Goal: Task Accomplishment & Management: Manage account settings

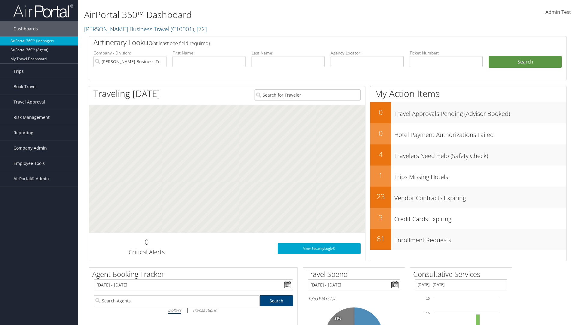
click at [39, 148] on span "Company Admin" at bounding box center [30, 147] width 33 height 15
click at [39, 178] on link "People" at bounding box center [39, 177] width 78 height 9
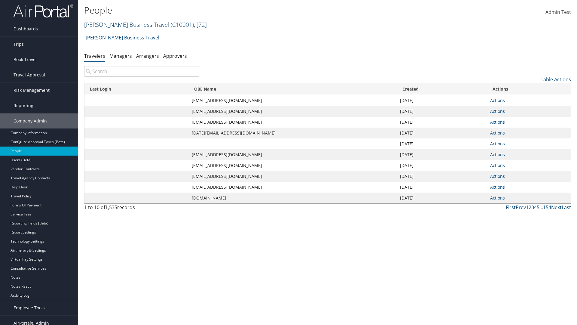
click at [124, 24] on link "[PERSON_NAME] Business Travel ( C10001 ) , [ 72 ]" at bounding box center [145, 24] width 123 height 8
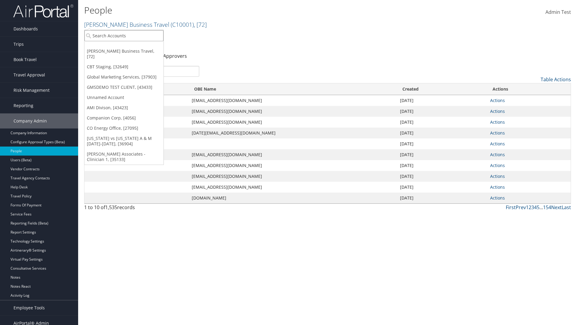
click at [124, 35] on input "search" at bounding box center [123, 35] width 79 height 11
type input "Global Marketing Services"
click at [130, 47] on div "Global Marketing Services (301946), [37903]" at bounding box center [129, 46] width 97 height 5
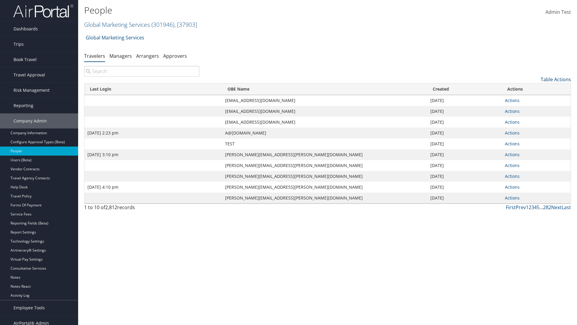
click at [556, 79] on link "Table Actions" at bounding box center [556, 79] width 30 height 7
click at [531, 109] on link "Column Visibility" at bounding box center [531, 109] width 79 height 10
